Goal: Task Accomplishment & Management: Manage account settings

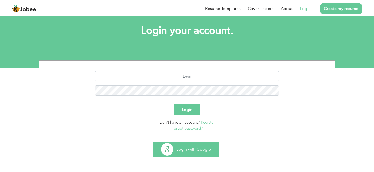
click at [192, 146] on button "Login with Google" at bounding box center [185, 149] width 65 height 15
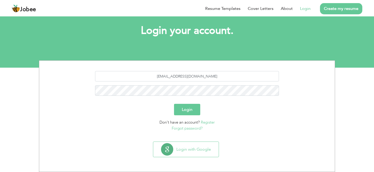
click at [189, 115] on button "Login" at bounding box center [187, 109] width 26 height 11
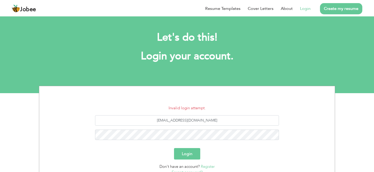
scroll to position [21, 0]
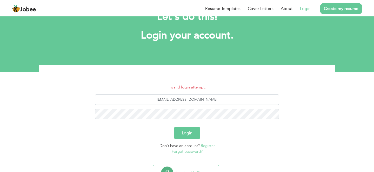
click at [192, 152] on link "Forgot password?" at bounding box center [187, 151] width 31 height 5
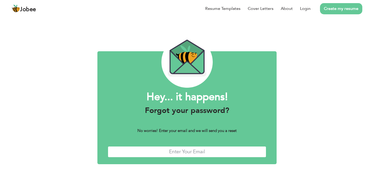
click at [218, 154] on input "text" at bounding box center [187, 151] width 159 height 11
type input "[EMAIL_ADDRESS][DOMAIN_NAME]"
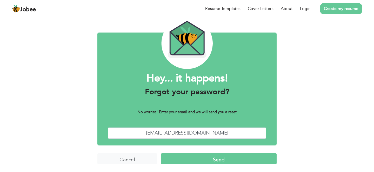
click at [222, 156] on input "Send" at bounding box center [219, 158] width 116 height 11
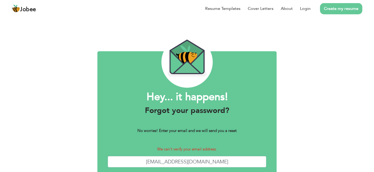
scroll to position [29, 0]
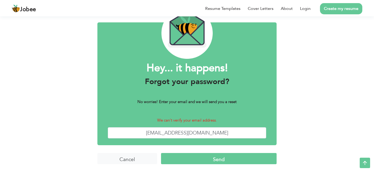
click at [183, 120] on p "We can't verify your email address." at bounding box center [187, 120] width 159 height 6
click at [225, 120] on p "We can't verify your email address." at bounding box center [187, 120] width 159 height 6
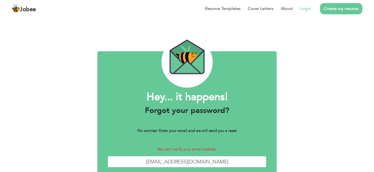
click at [308, 6] on link "Login" at bounding box center [305, 8] width 11 height 6
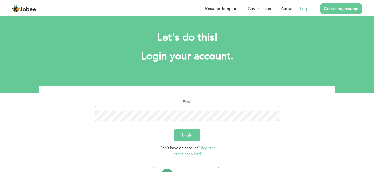
scroll to position [25, 0]
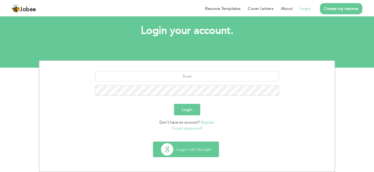
click at [186, 146] on button "Login with Google" at bounding box center [185, 149] width 65 height 15
